Goal: Information Seeking & Learning: Compare options

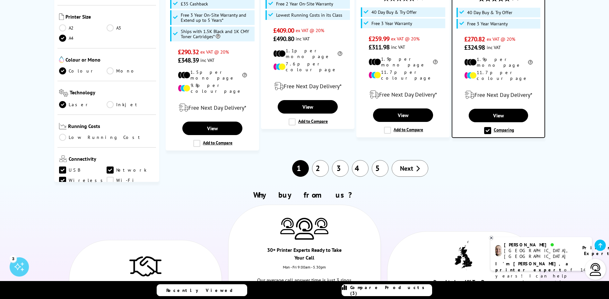
click at [393, 292] on span "Compare Products (3)" at bounding box center [390, 291] width 81 height 12
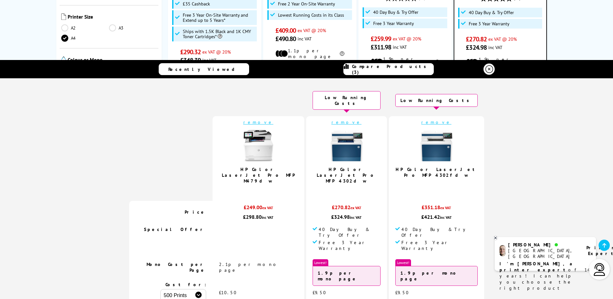
click at [486, 67] on icon at bounding box center [490, 69] width 8 height 8
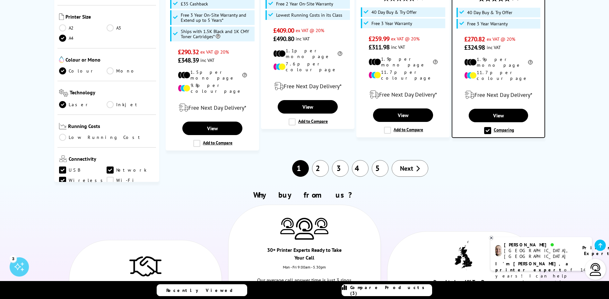
click at [419, 292] on link "Compare Products (3)" at bounding box center [386, 290] width 90 height 12
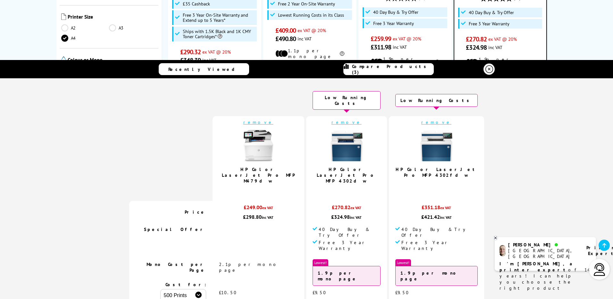
click at [271, 119] on link "remove" at bounding box center [259, 122] width 30 height 6
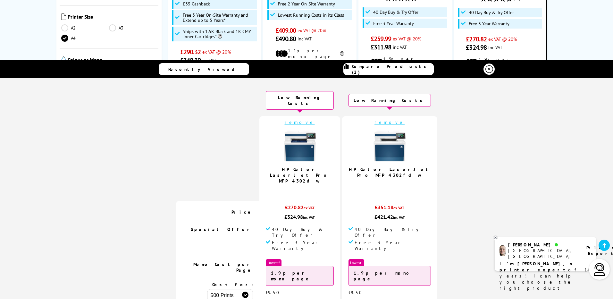
click at [304, 119] on link "remove" at bounding box center [300, 122] width 30 height 6
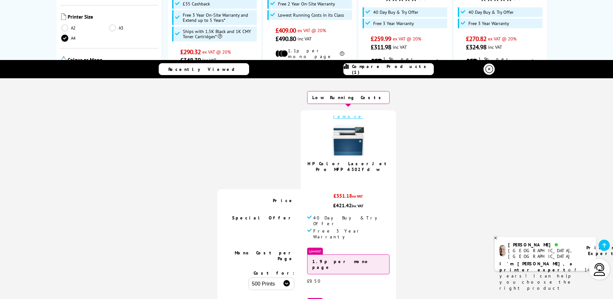
click at [343, 117] on link "remove" at bounding box center [348, 117] width 30 height 6
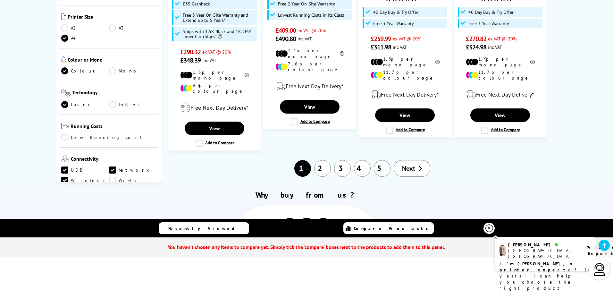
click at [489, 228] on icon at bounding box center [490, 229] width 8 height 8
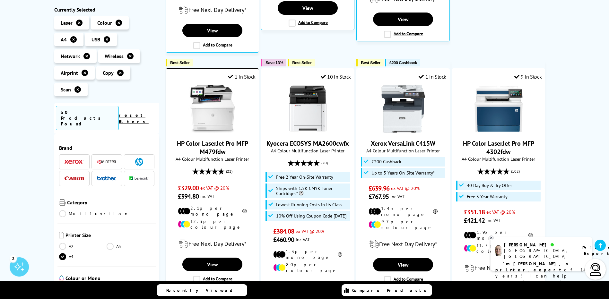
scroll to position [359, 0]
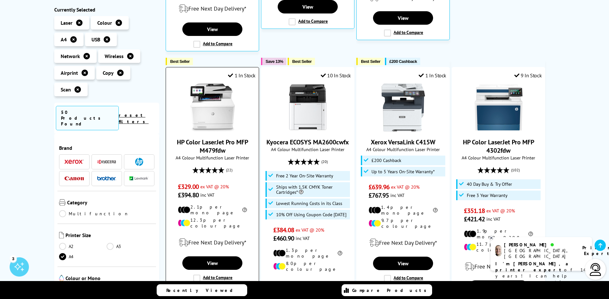
click at [216, 97] on img at bounding box center [212, 107] width 48 height 48
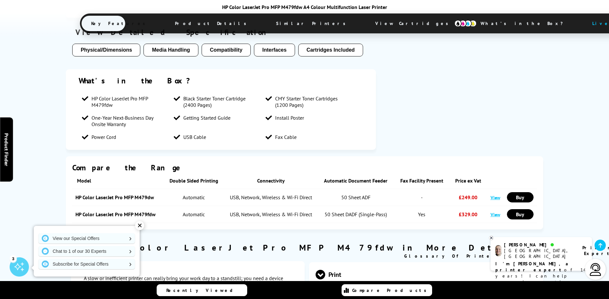
scroll to position [610, 0]
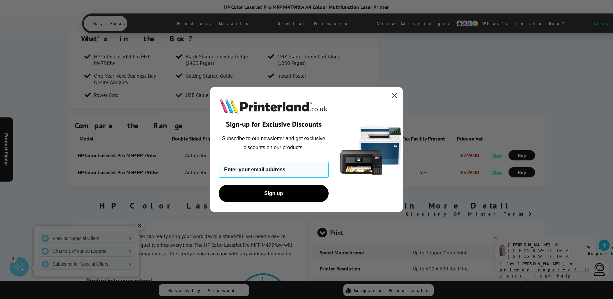
click at [394, 96] on icon "Close dialog" at bounding box center [395, 95] width 4 height 4
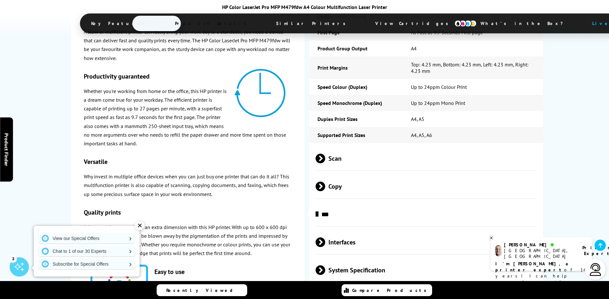
scroll to position [898, 0]
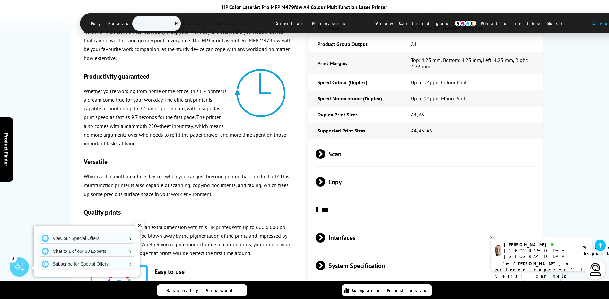
click at [325, 153] on span at bounding box center [325, 154] width 0 height 10
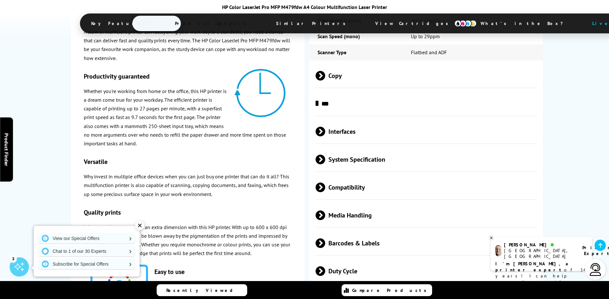
scroll to position [1187, 0]
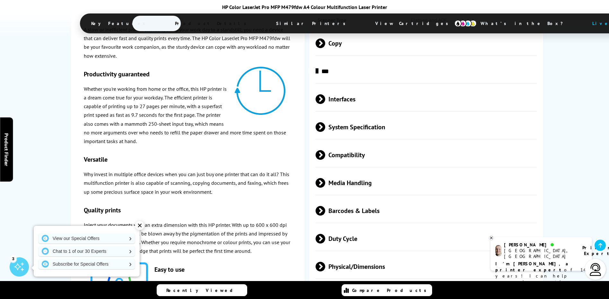
click at [325, 100] on span at bounding box center [325, 99] width 0 height 10
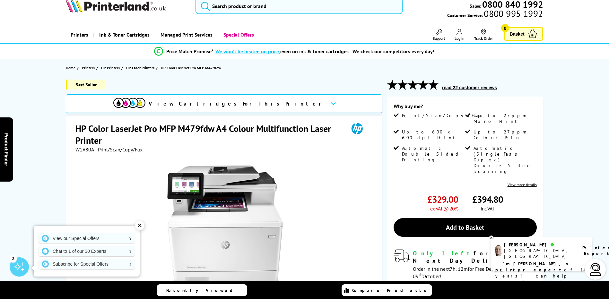
scroll to position [0, 0]
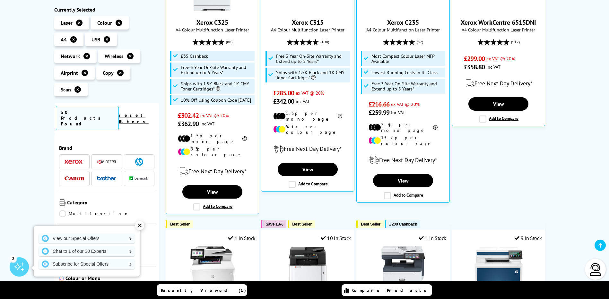
scroll to position [192, 0]
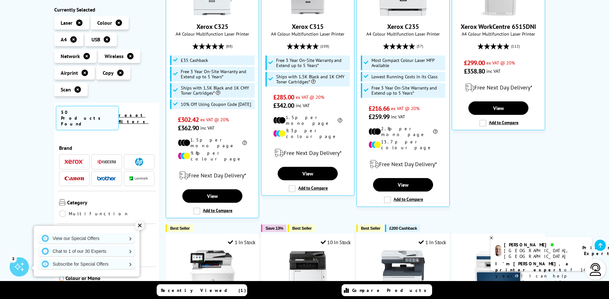
click at [73, 37] on icon at bounding box center [73, 39] width 6 height 6
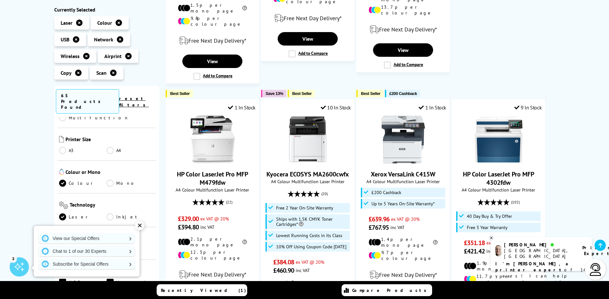
scroll to position [96, 0]
click at [139, 223] on div "✕" at bounding box center [139, 225] width 9 height 9
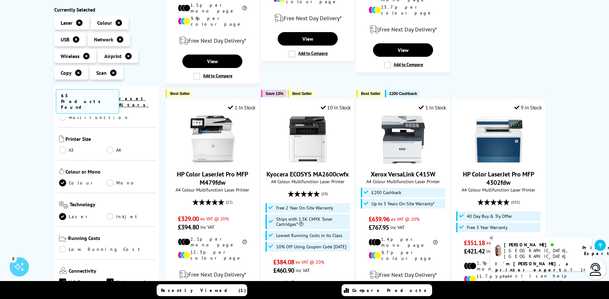
click at [63, 147] on link "A3" at bounding box center [83, 150] width 48 height 7
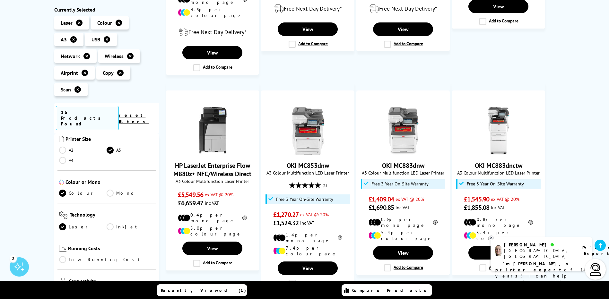
scroll to position [289, 0]
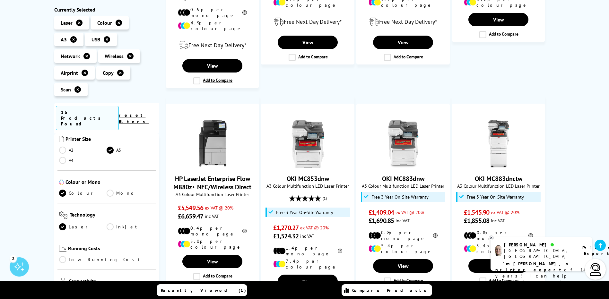
click at [60, 157] on link "A4" at bounding box center [83, 160] width 48 height 7
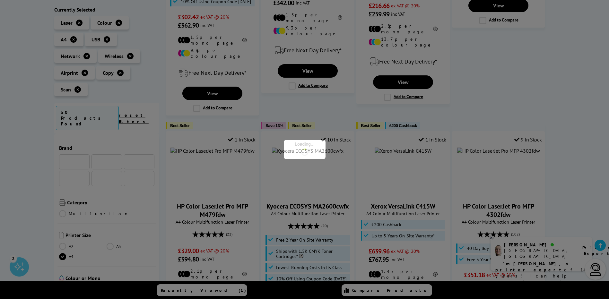
scroll to position [96, 0]
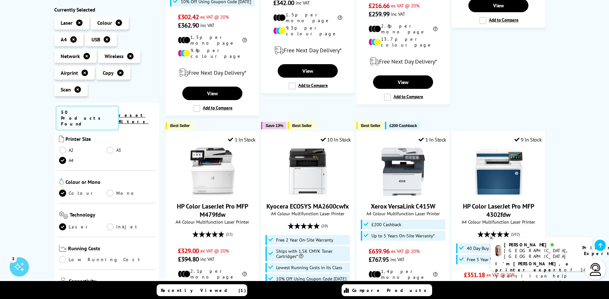
click at [110, 147] on link "A3" at bounding box center [131, 150] width 48 height 7
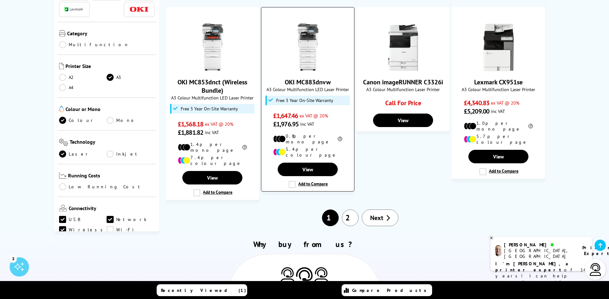
scroll to position [610, 0]
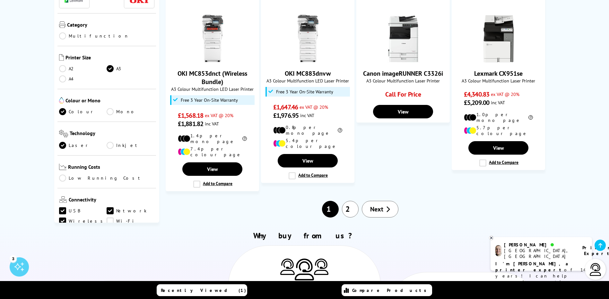
click at [354, 201] on link "2" at bounding box center [350, 209] width 17 height 17
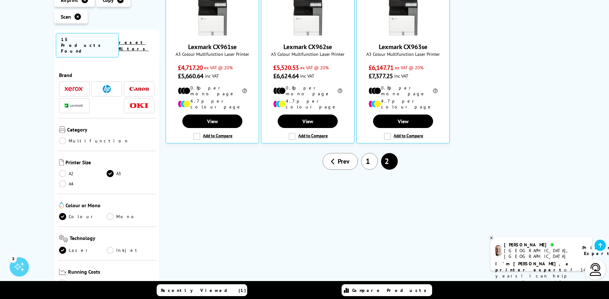
scroll to position [192, 0]
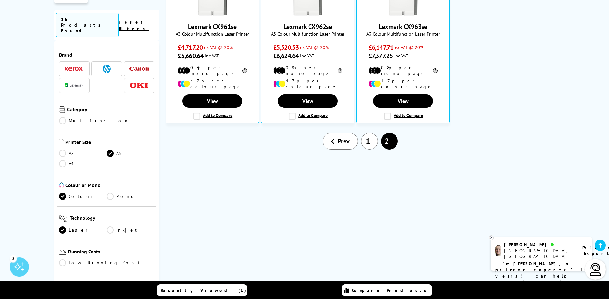
click at [340, 137] on span "Prev" at bounding box center [344, 141] width 12 height 8
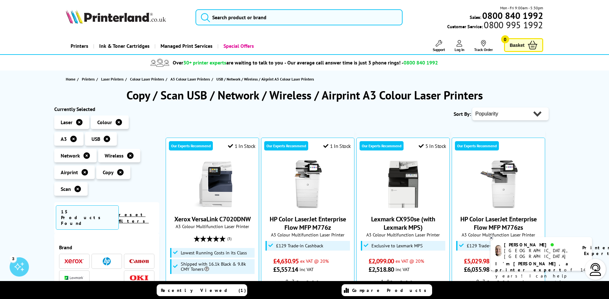
click at [139, 212] on link "reset filters" at bounding box center [134, 218] width 30 height 12
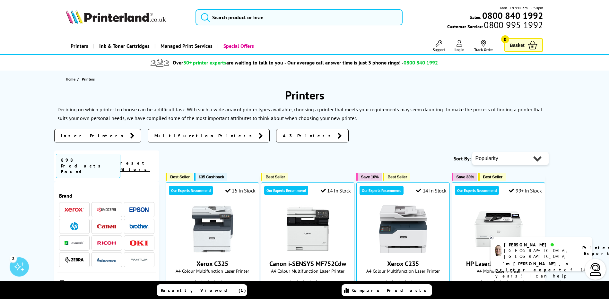
click at [82, 208] on img at bounding box center [73, 210] width 19 height 4
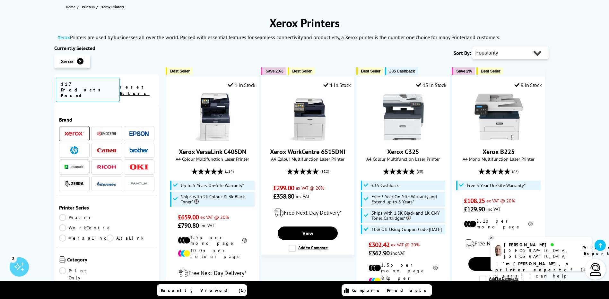
scroll to position [96, 0]
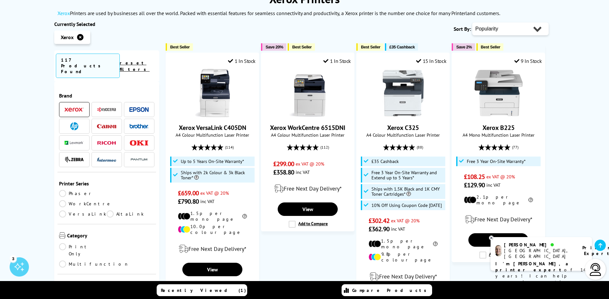
click at [60, 293] on link "A3" at bounding box center [83, 296] width 48 height 7
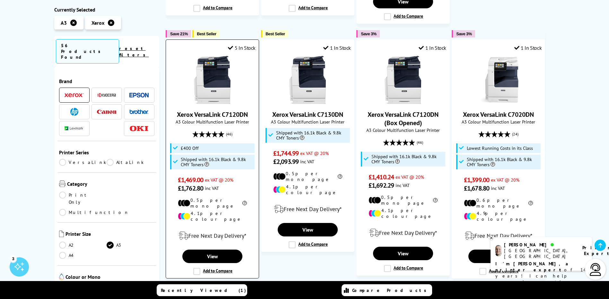
scroll to position [385, 0]
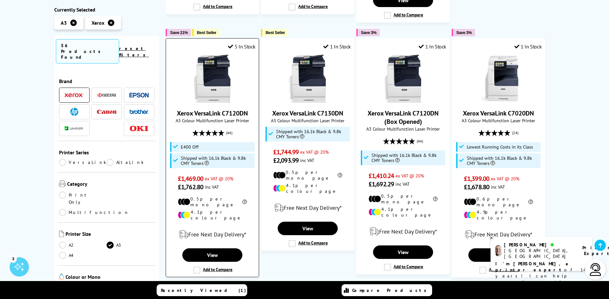
click at [198, 267] on label "Add to Compare" at bounding box center [212, 270] width 39 height 7
click at [0, 0] on input "Add to Compare" at bounding box center [0, 0] width 0 height 0
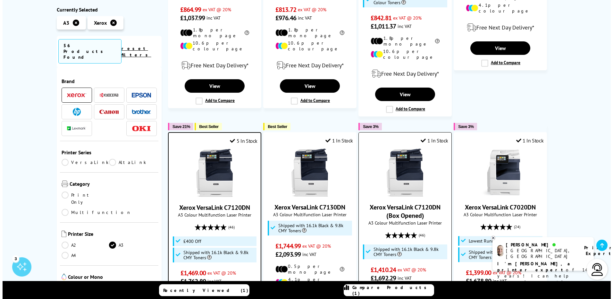
scroll to position [289, 0]
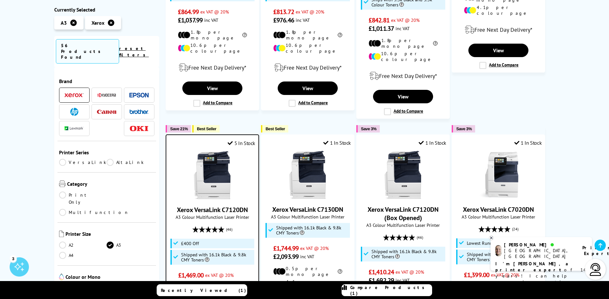
drag, startPoint x: 483, startPoint y: 56, endPoint x: 451, endPoint y: 98, distance: 52.9
click at [482, 62] on label "Add to Compare" at bounding box center [498, 65] width 39 height 7
click at [0, 0] on input "Add to Compare" at bounding box center [0, 0] width 0 height 0
click at [377, 291] on span "Compare Products (2)" at bounding box center [390, 291] width 81 height 12
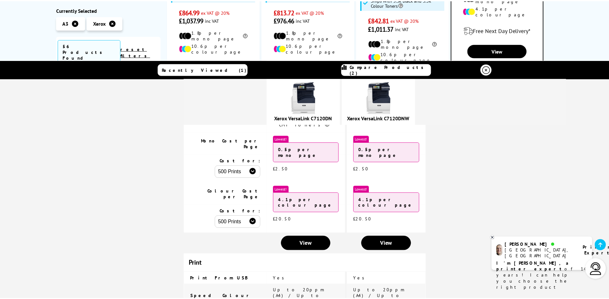
scroll to position [0, 0]
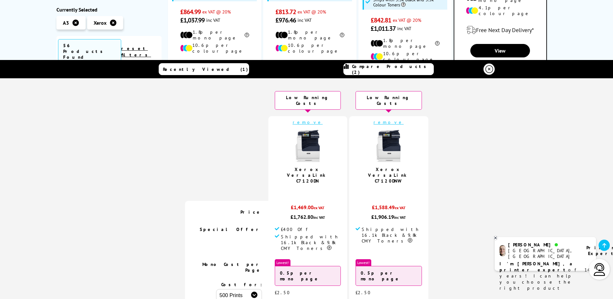
click at [384, 119] on link "remove" at bounding box center [389, 122] width 30 height 6
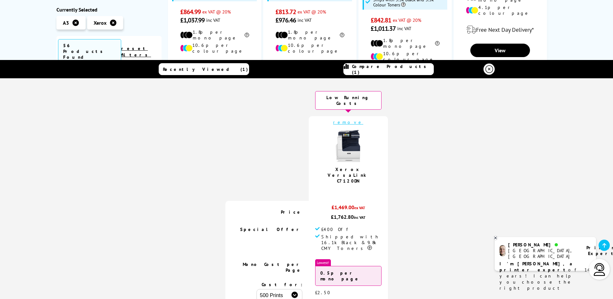
click at [344, 119] on link "remove" at bounding box center [348, 122] width 30 height 6
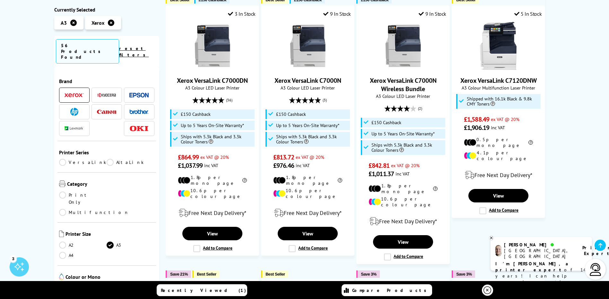
scroll to position [128, 0]
